Goal: Information Seeking & Learning: Learn about a topic

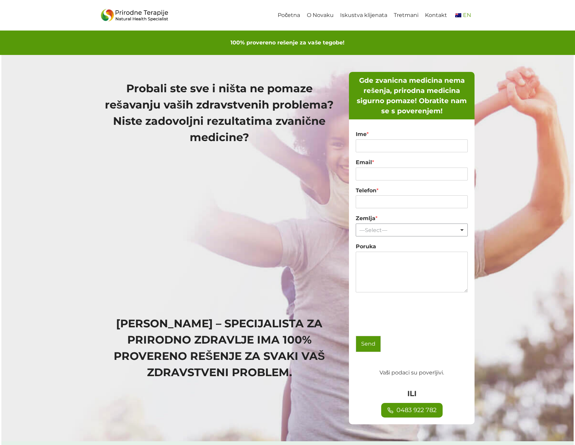
click at [459, 18] on link "EN" at bounding box center [462, 15] width 24 height 15
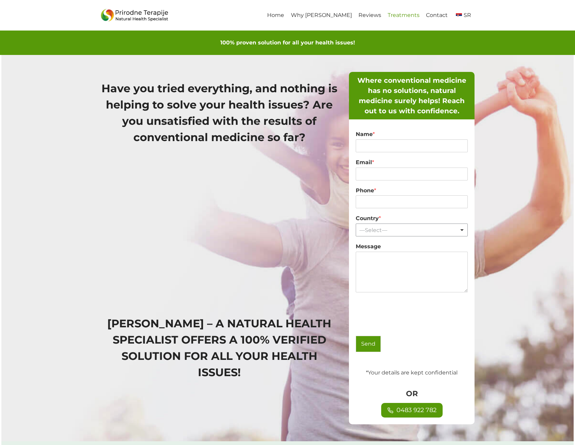
click at [410, 18] on link "Treatments" at bounding box center [403, 15] width 38 height 15
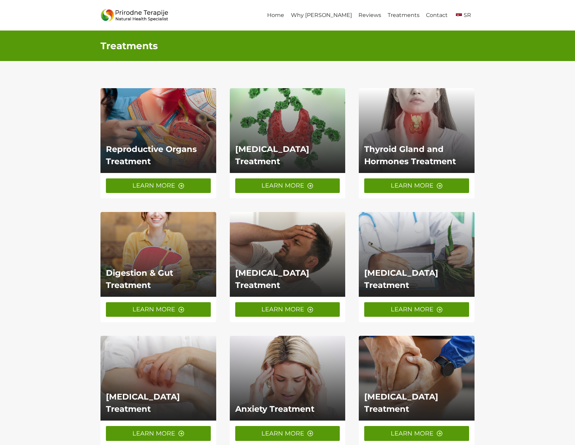
click at [189, 181] on link "LEARN MORE" at bounding box center [158, 186] width 105 height 15
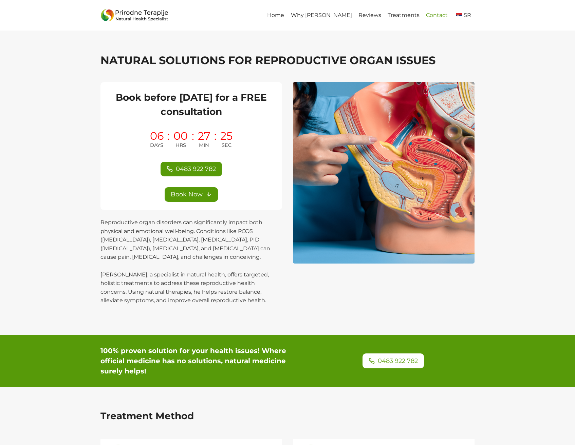
click at [435, 17] on link "Contact" at bounding box center [437, 15] width 28 height 15
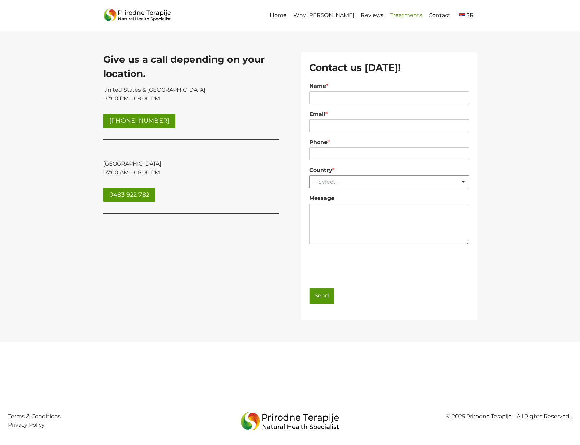
click at [404, 17] on link "Treatments" at bounding box center [406, 15] width 38 height 15
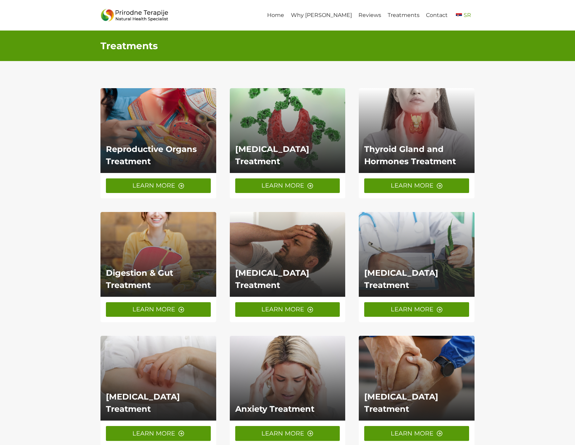
click at [458, 17] on img "Primary Navigation" at bounding box center [459, 15] width 6 height 4
